Goal: Information Seeking & Learning: Learn about a topic

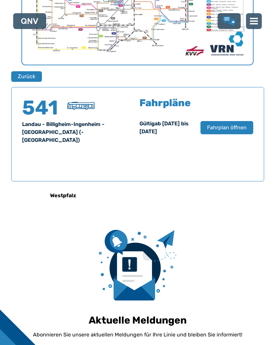
scroll to position [357, 0]
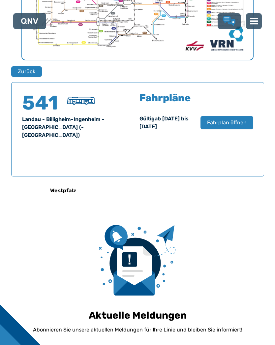
click at [230, 122] on span "Fahrplan öffnen" at bounding box center [227, 123] width 40 height 8
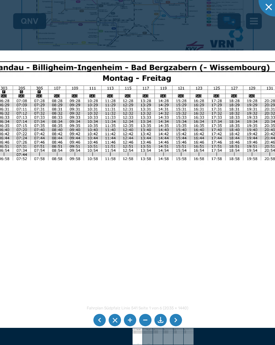
click at [235, 139] on img at bounding box center [118, 215] width 468 height 331
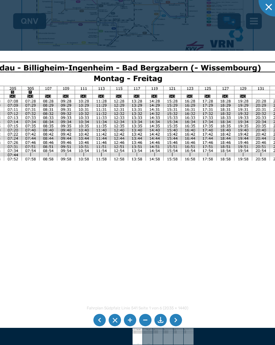
click at [240, 134] on img at bounding box center [109, 216] width 468 height 331
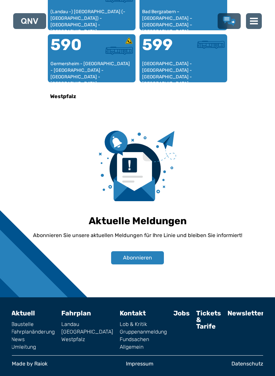
scroll to position [857, 0]
click at [120, 325] on link "Lob & Kritik" at bounding box center [143, 324] width 47 height 5
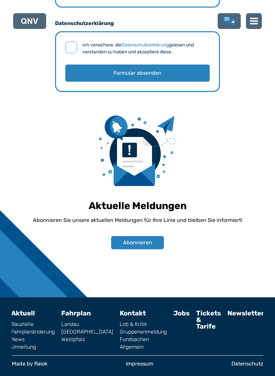
scroll to position [928, 0]
click at [196, 314] on link "Tickets & Tarife" at bounding box center [208, 320] width 25 height 21
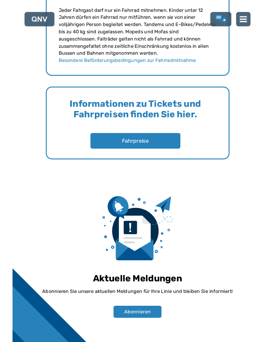
scroll to position [977, 0]
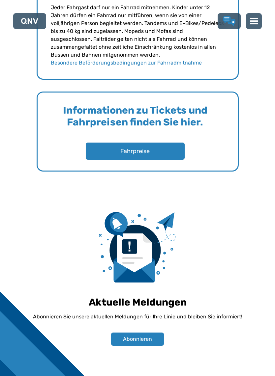
click at [152, 150] on button "Fahrpreise" at bounding box center [135, 151] width 99 height 17
